Goal: Navigation & Orientation: Understand site structure

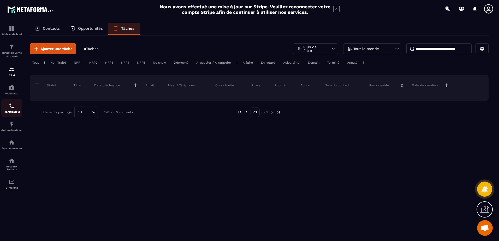
click at [11, 107] on img at bounding box center [12, 106] width 6 height 6
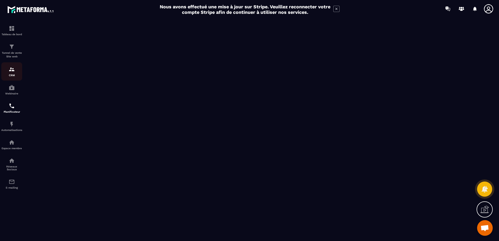
click at [15, 71] on img at bounding box center [12, 69] width 6 height 6
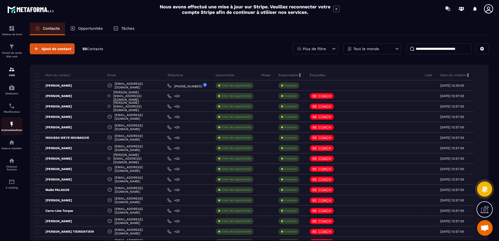
click at [10, 124] on img at bounding box center [12, 124] width 6 height 6
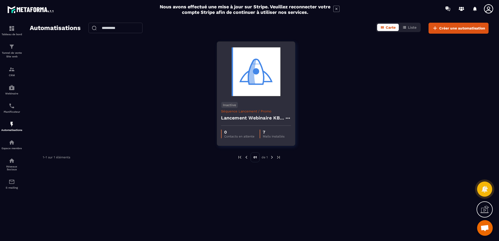
click at [265, 135] on p "Mails installés" at bounding box center [274, 137] width 22 height 4
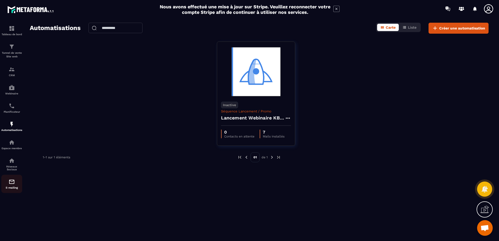
click at [9, 183] on img at bounding box center [12, 182] width 6 height 6
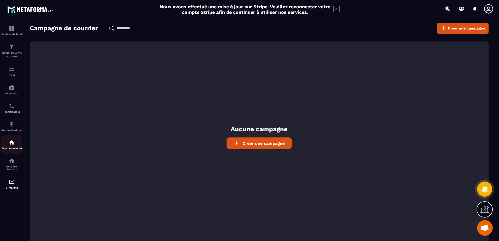
click at [13, 143] on img at bounding box center [12, 142] width 6 height 6
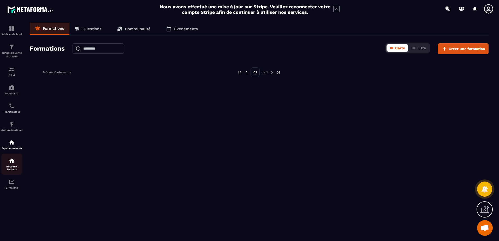
click at [11, 160] on img at bounding box center [12, 160] width 6 height 6
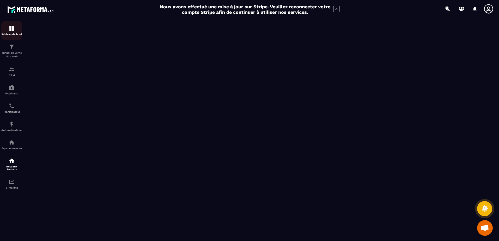
click at [10, 30] on img at bounding box center [12, 28] width 6 height 6
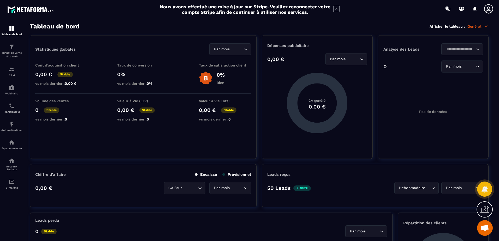
click at [42, 11] on img at bounding box center [30, 9] width 47 height 9
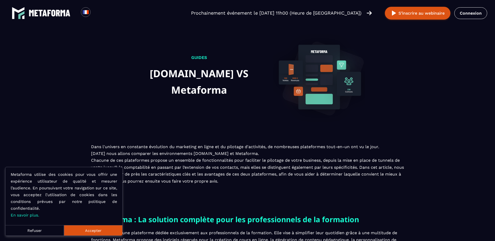
click at [95, 228] on button "Accepter" at bounding box center [93, 230] width 58 height 10
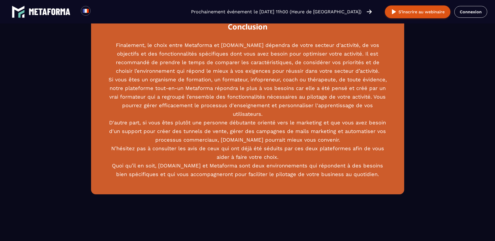
scroll to position [1282, 0]
